Goal: Task Accomplishment & Management: Manage account settings

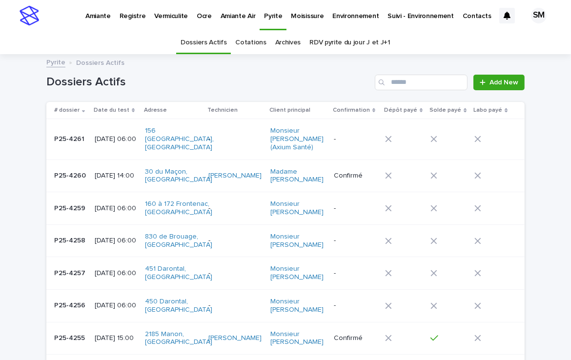
click at [200, 21] on link "Ocre" at bounding box center [204, 15] width 24 height 30
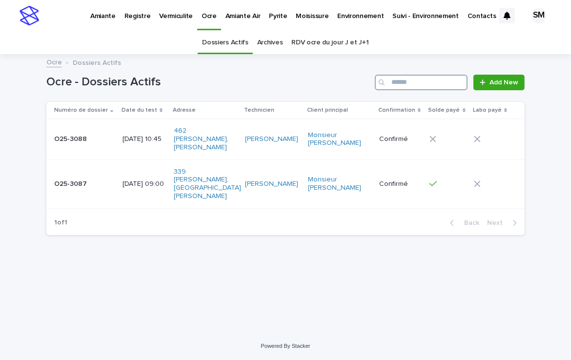
click at [437, 79] on input "Search" at bounding box center [421, 83] width 93 height 16
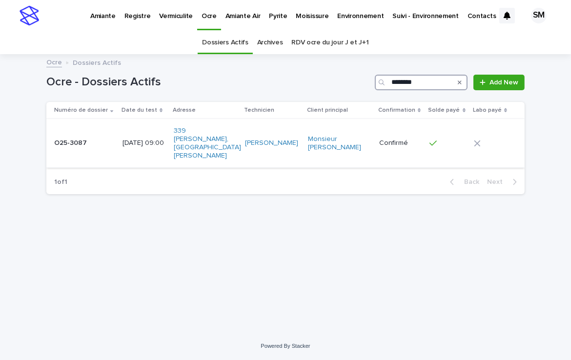
type input "********"
click at [63, 151] on td "O25-3087 O25-3087" at bounding box center [82, 143] width 72 height 49
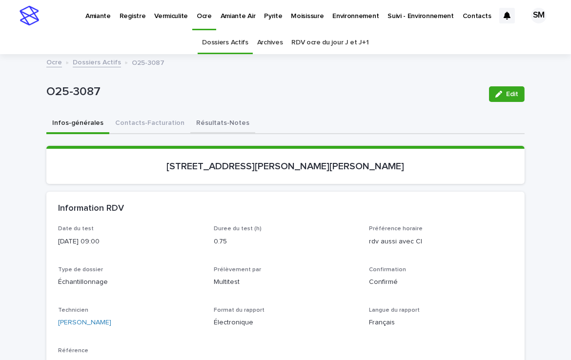
click at [212, 122] on button "Résultats-Notes" at bounding box center [222, 124] width 65 height 20
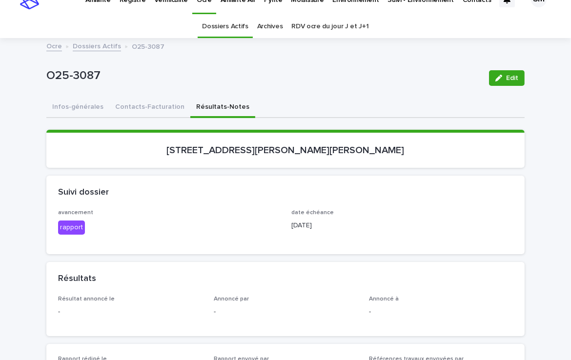
scroll to position [13, 0]
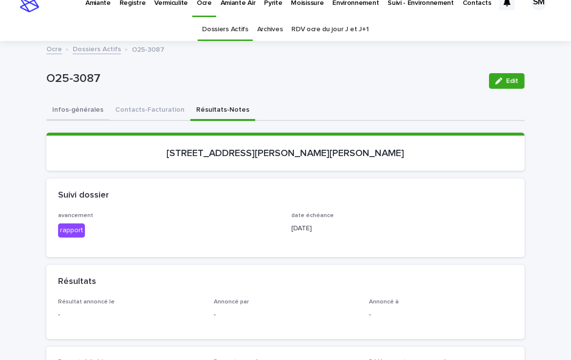
click at [59, 109] on button "Infos-générales" at bounding box center [77, 111] width 63 height 20
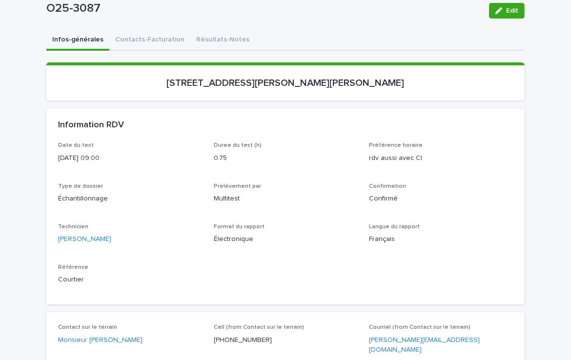
scroll to position [81, 0]
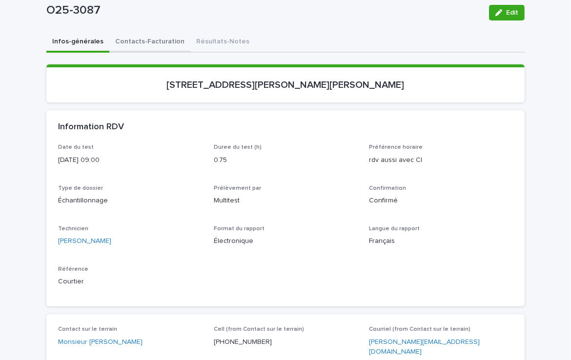
click at [153, 38] on button "Contacts-Facturation" at bounding box center [149, 42] width 81 height 20
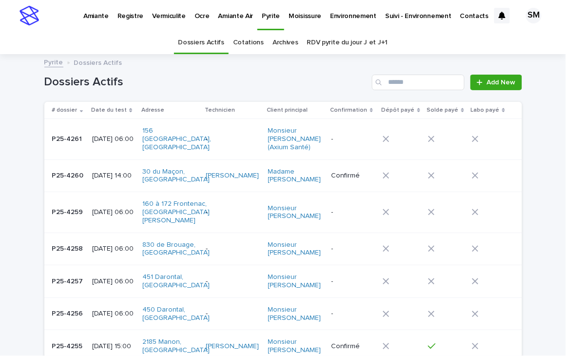
click at [197, 17] on p "Ocre" at bounding box center [202, 10] width 15 height 20
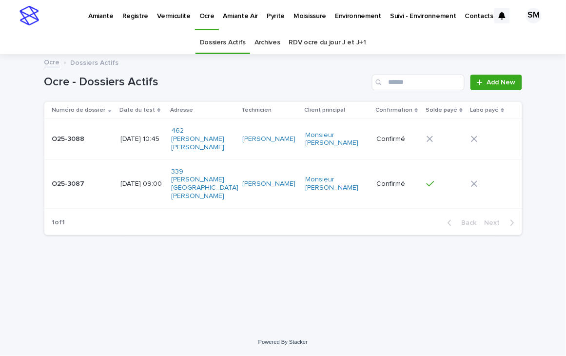
click at [63, 185] on td "O25-3087 O25-3087" at bounding box center [80, 184] width 72 height 49
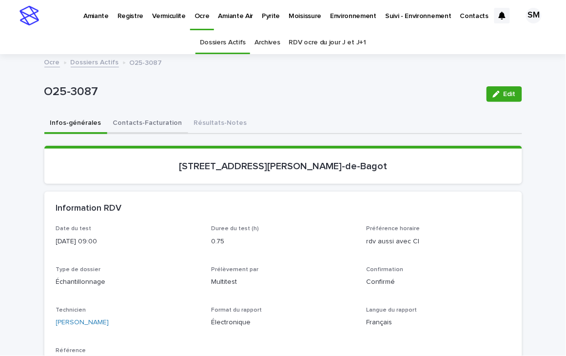
click at [144, 122] on button "Contacts-Facturation" at bounding box center [147, 124] width 81 height 20
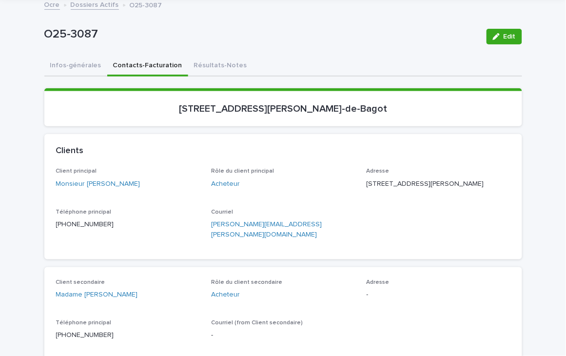
scroll to position [64, 0]
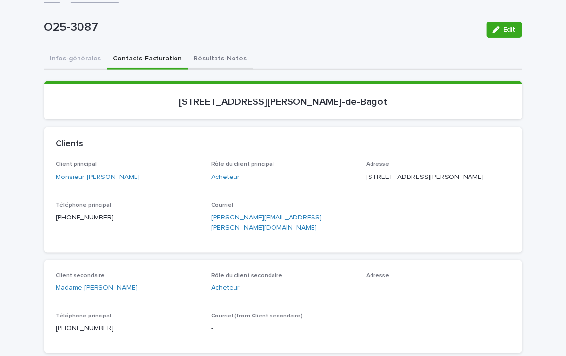
click at [205, 54] on button "Résultats-Notes" at bounding box center [220, 59] width 65 height 20
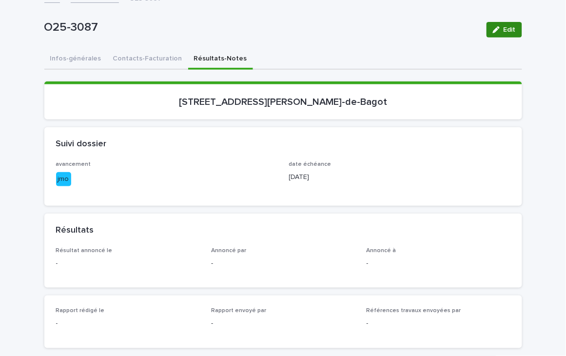
click at [493, 31] on icon "button" at bounding box center [496, 29] width 7 height 7
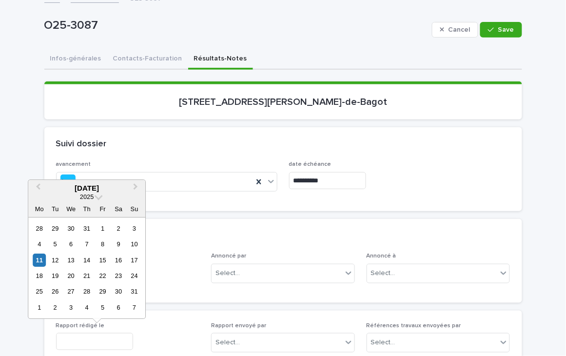
click at [58, 342] on input "text" at bounding box center [94, 341] width 77 height 17
click at [38, 256] on div "11" at bounding box center [39, 260] width 13 height 13
type input "**********"
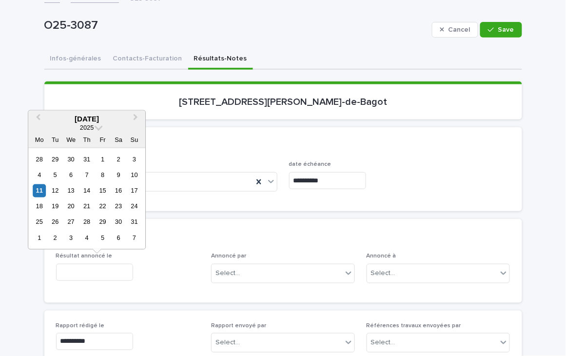
click at [89, 266] on input "text" at bounding box center [94, 272] width 77 height 17
click at [40, 188] on div "11" at bounding box center [39, 190] width 13 height 13
type input "**********"
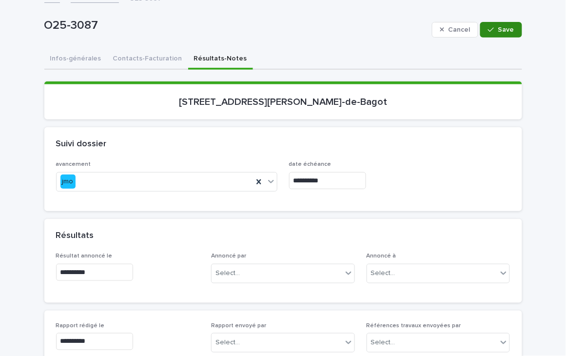
click at [499, 29] on span "Save" at bounding box center [507, 29] width 16 height 7
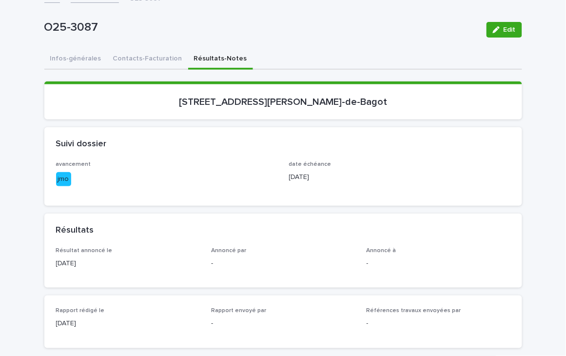
click at [427, 142] on div "Suivi dossier" at bounding box center [281, 144] width 451 height 11
click at [120, 59] on button "Contacts-Facturation" at bounding box center [147, 59] width 81 height 20
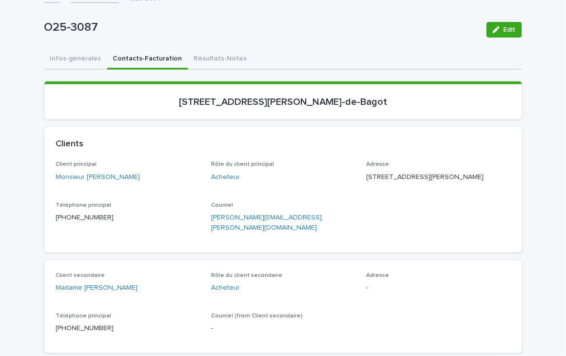
click at [318, 37] on div "O25-3087" at bounding box center [261, 29] width 435 height 18
click at [206, 59] on button "Résultats-Notes" at bounding box center [220, 59] width 65 height 20
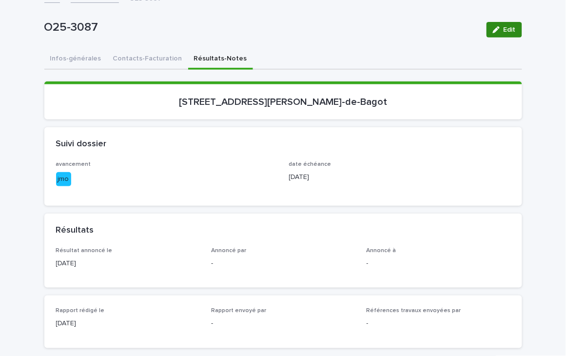
click at [498, 33] on button "Edit" at bounding box center [505, 30] width 36 height 16
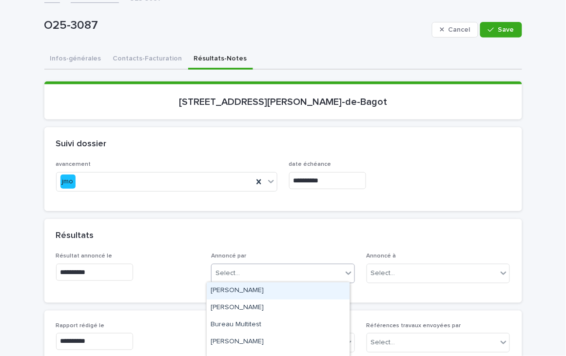
click at [238, 269] on div "Select..." at bounding box center [277, 273] width 131 height 16
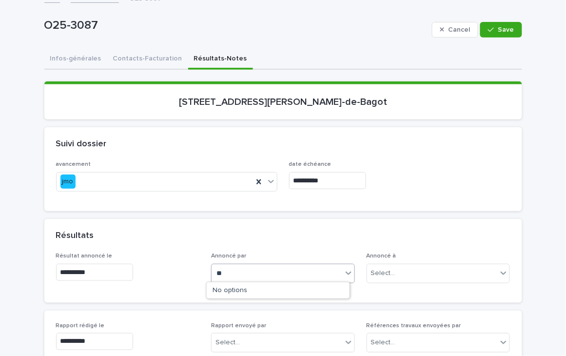
type input "*"
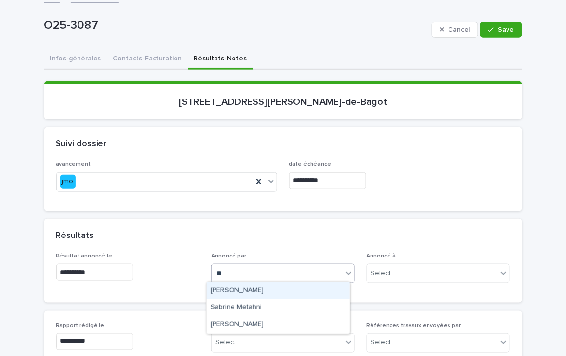
type input "***"
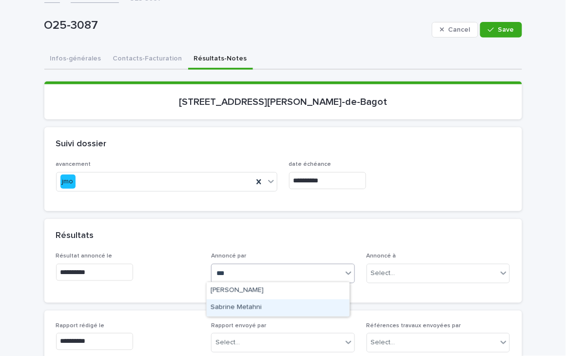
click at [261, 311] on div "Sabrine Metahni" at bounding box center [278, 308] width 143 height 17
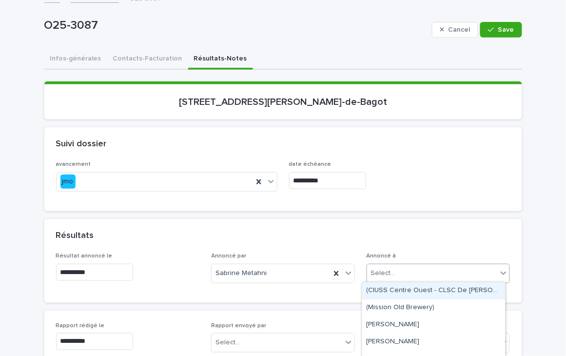
click at [390, 277] on div "Select..." at bounding box center [432, 273] width 131 height 16
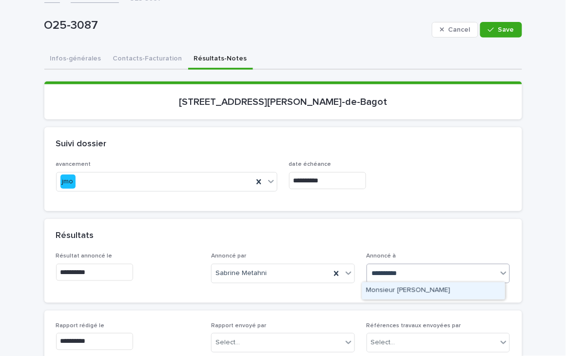
type input "**********"
click at [412, 294] on div "Monsieur [PERSON_NAME]" at bounding box center [433, 290] width 143 height 17
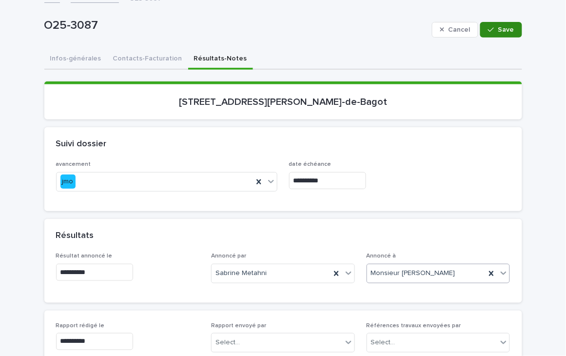
click at [501, 28] on span "Save" at bounding box center [507, 29] width 16 height 7
